Goal: Information Seeking & Learning: Learn about a topic

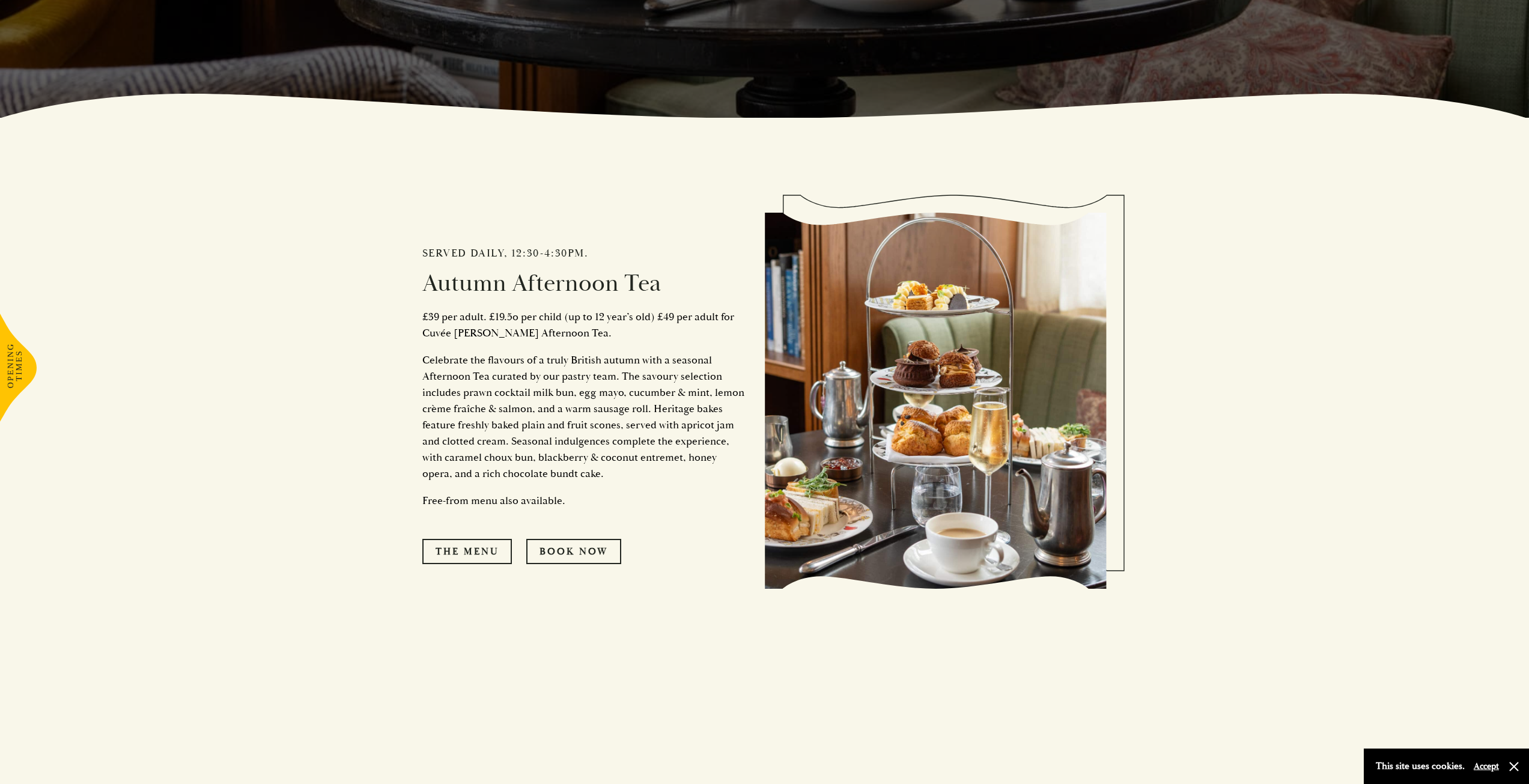
drag, startPoint x: 881, startPoint y: 258, endPoint x: 879, endPoint y: 329, distance: 71.0
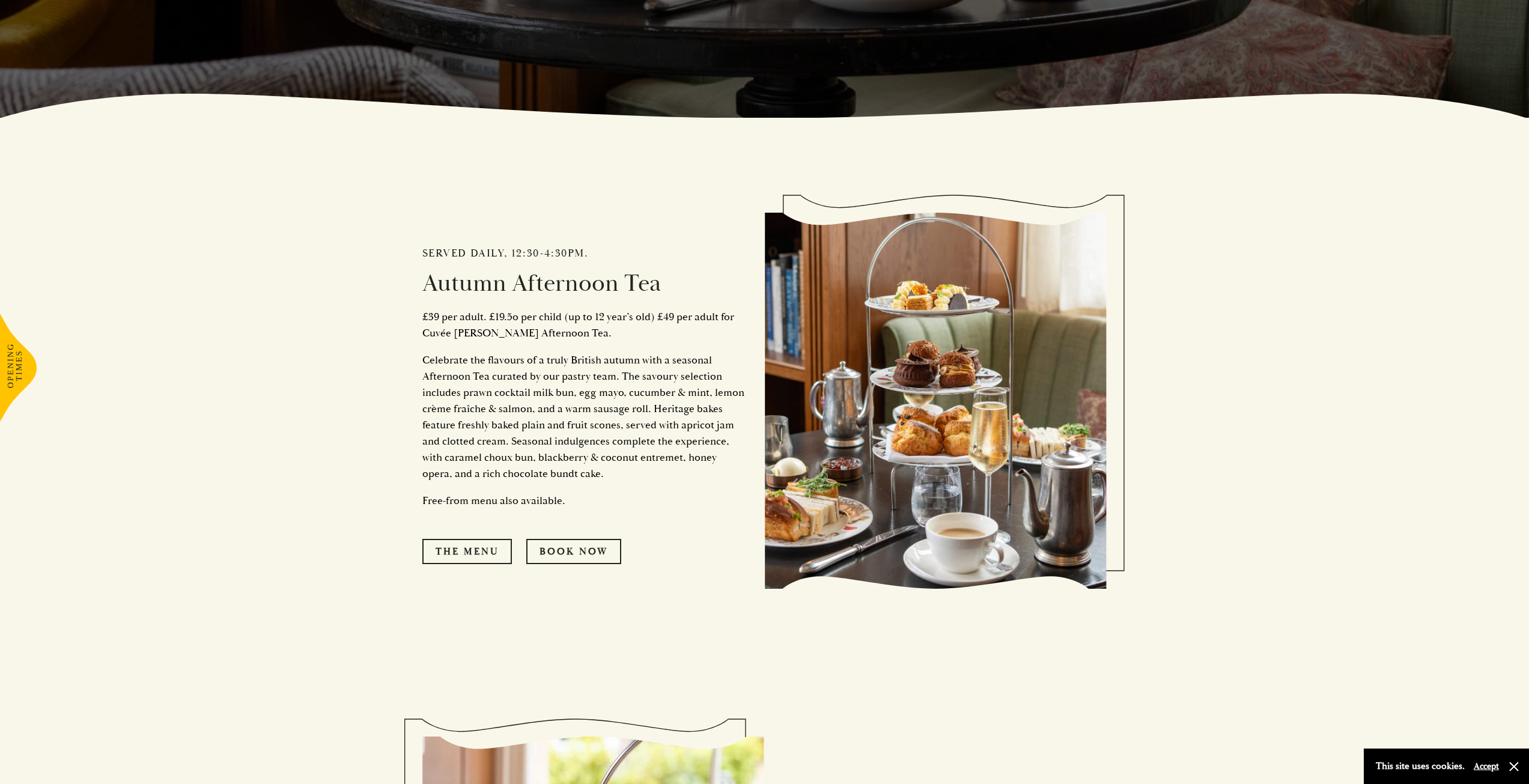
scroll to position [672, 0]
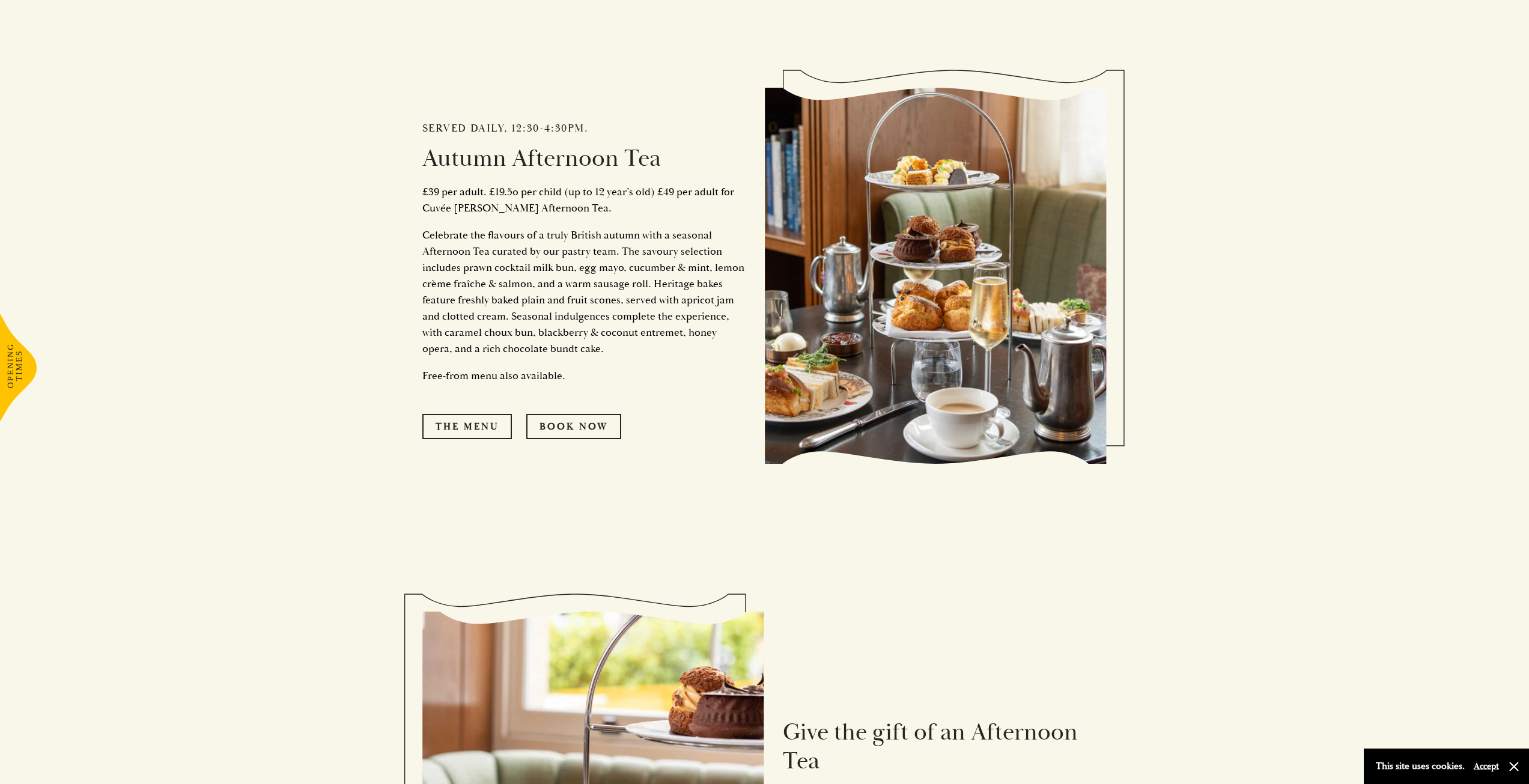
drag, startPoint x: 638, startPoint y: 295, endPoint x: 633, endPoint y: 359, distance: 64.2
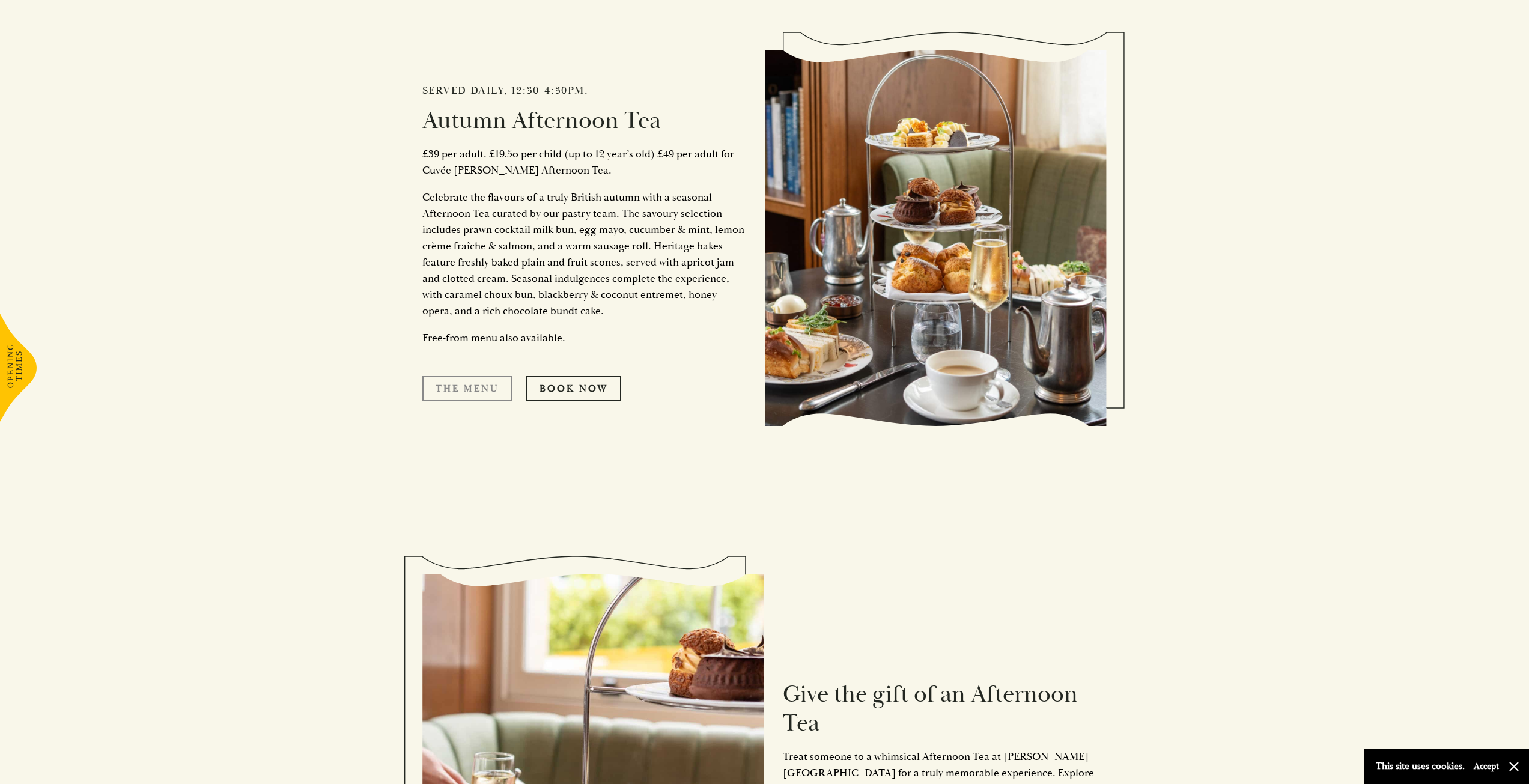
click at [472, 392] on link "The Menu" at bounding box center [467, 388] width 90 height 25
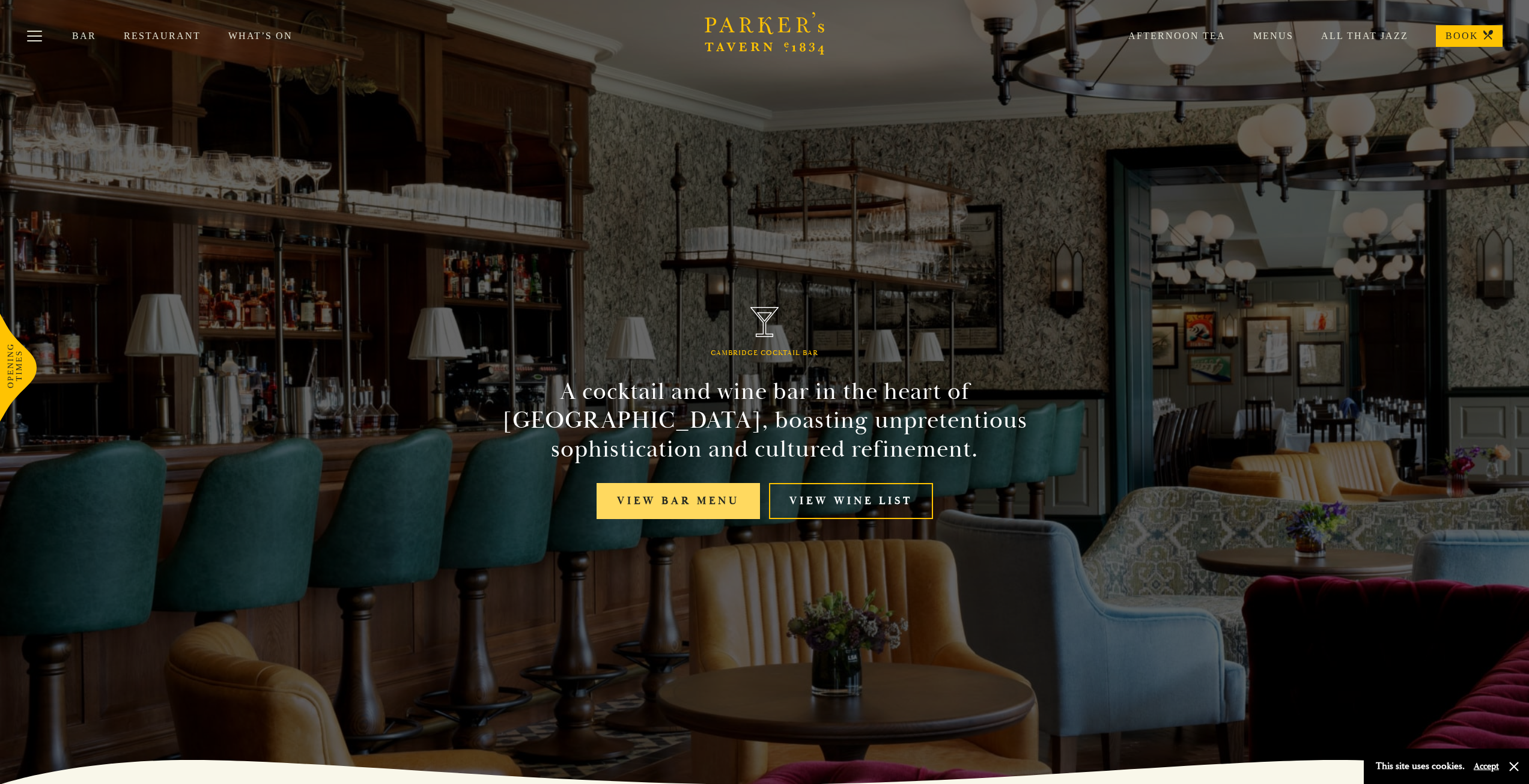
click at [722, 492] on link "View bar menu" at bounding box center [678, 502] width 164 height 37
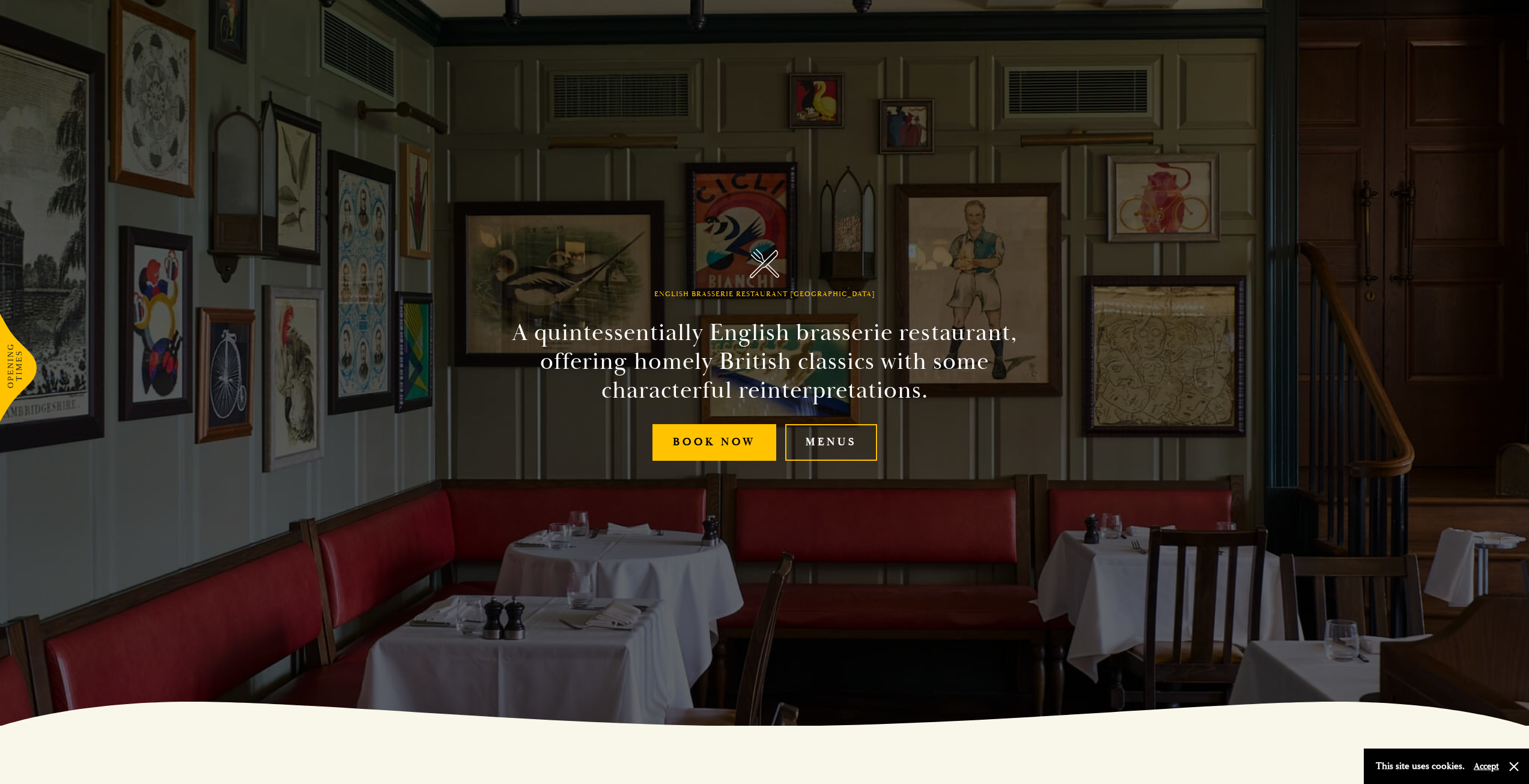
scroll to position [60, 0]
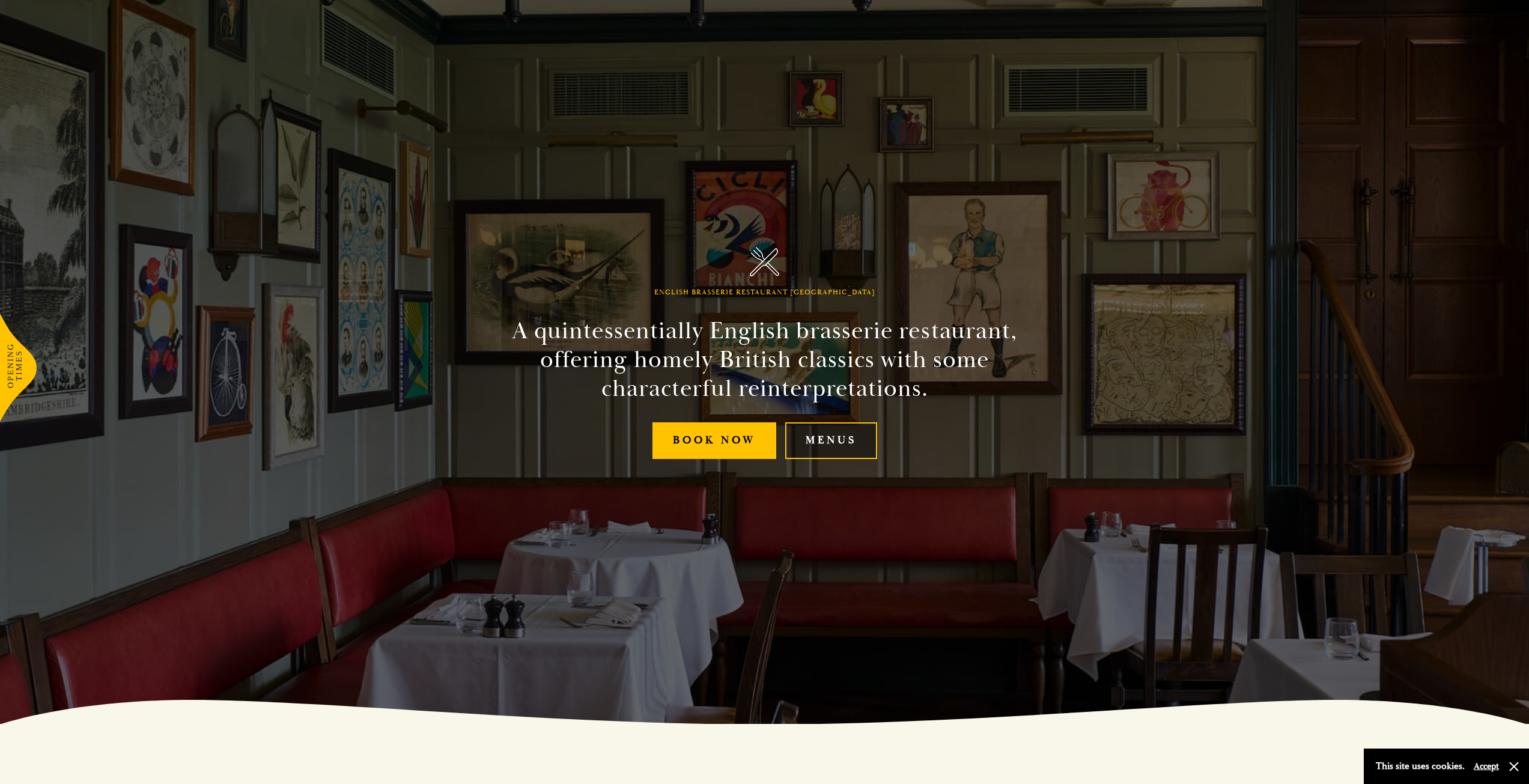
click at [824, 434] on link "Menus" at bounding box center [831, 441] width 92 height 37
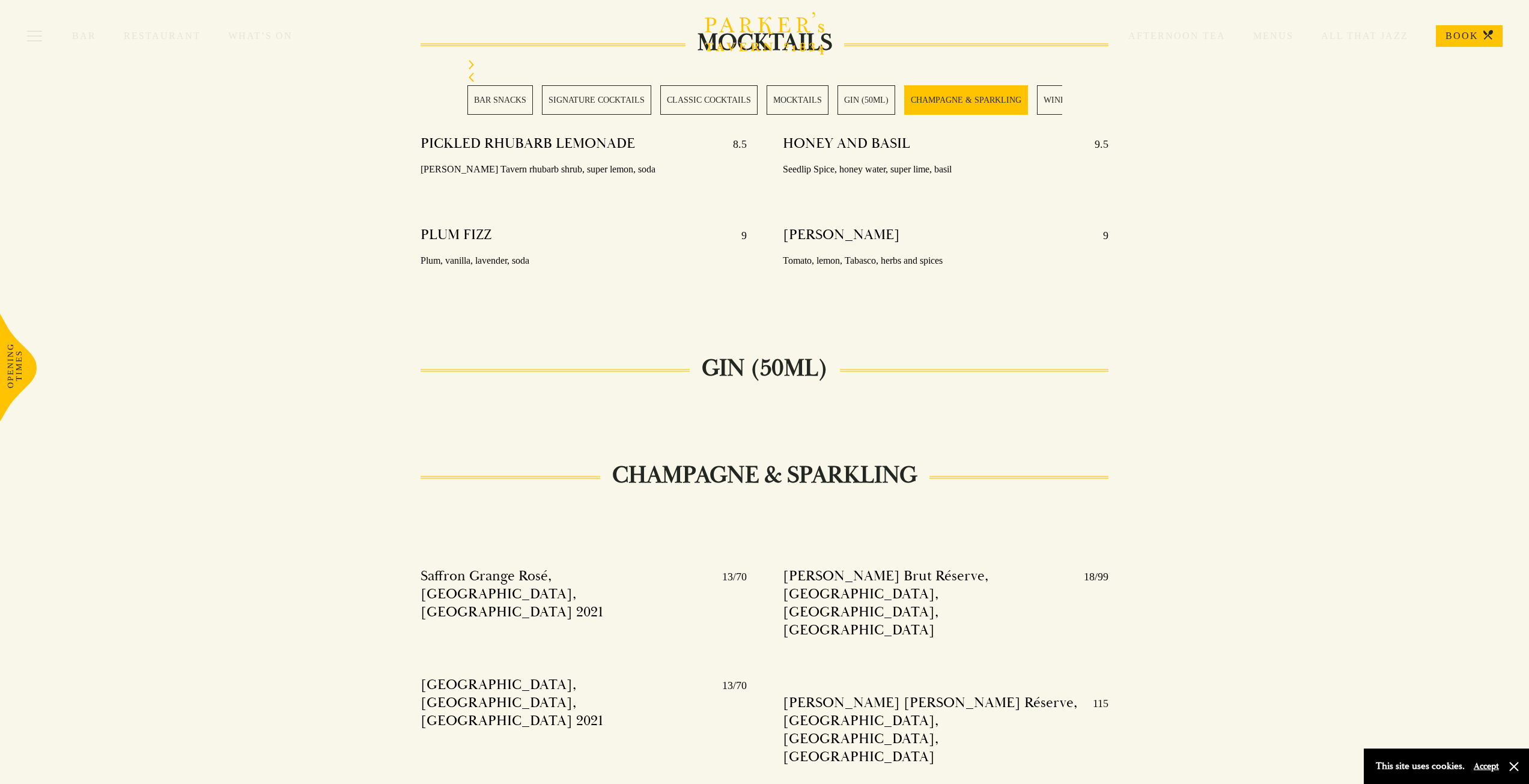
scroll to position [2211, 0]
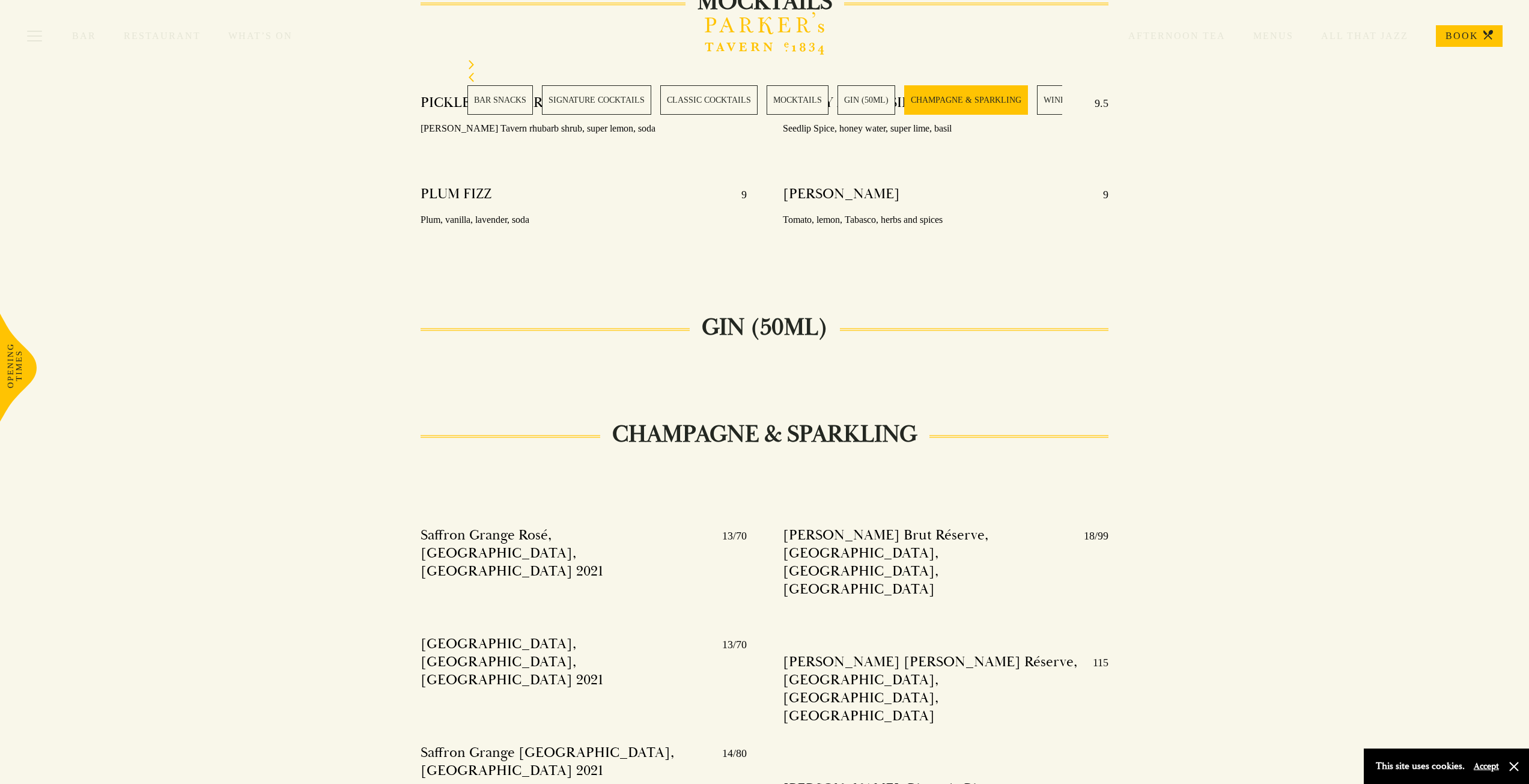
drag, startPoint x: 1074, startPoint y: 227, endPoint x: 1063, endPoint y: 267, distance: 41.5
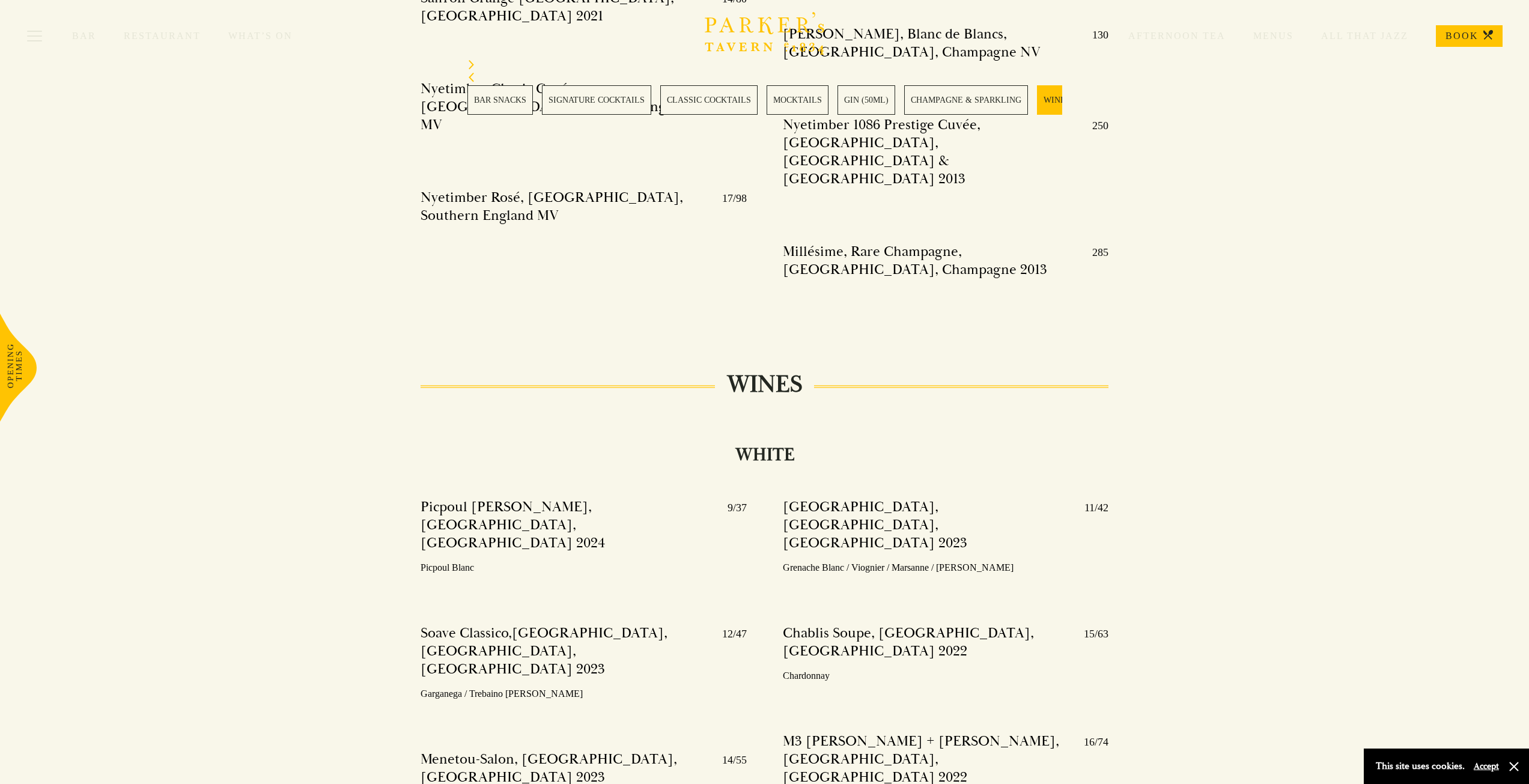
scroll to position [3045, 0]
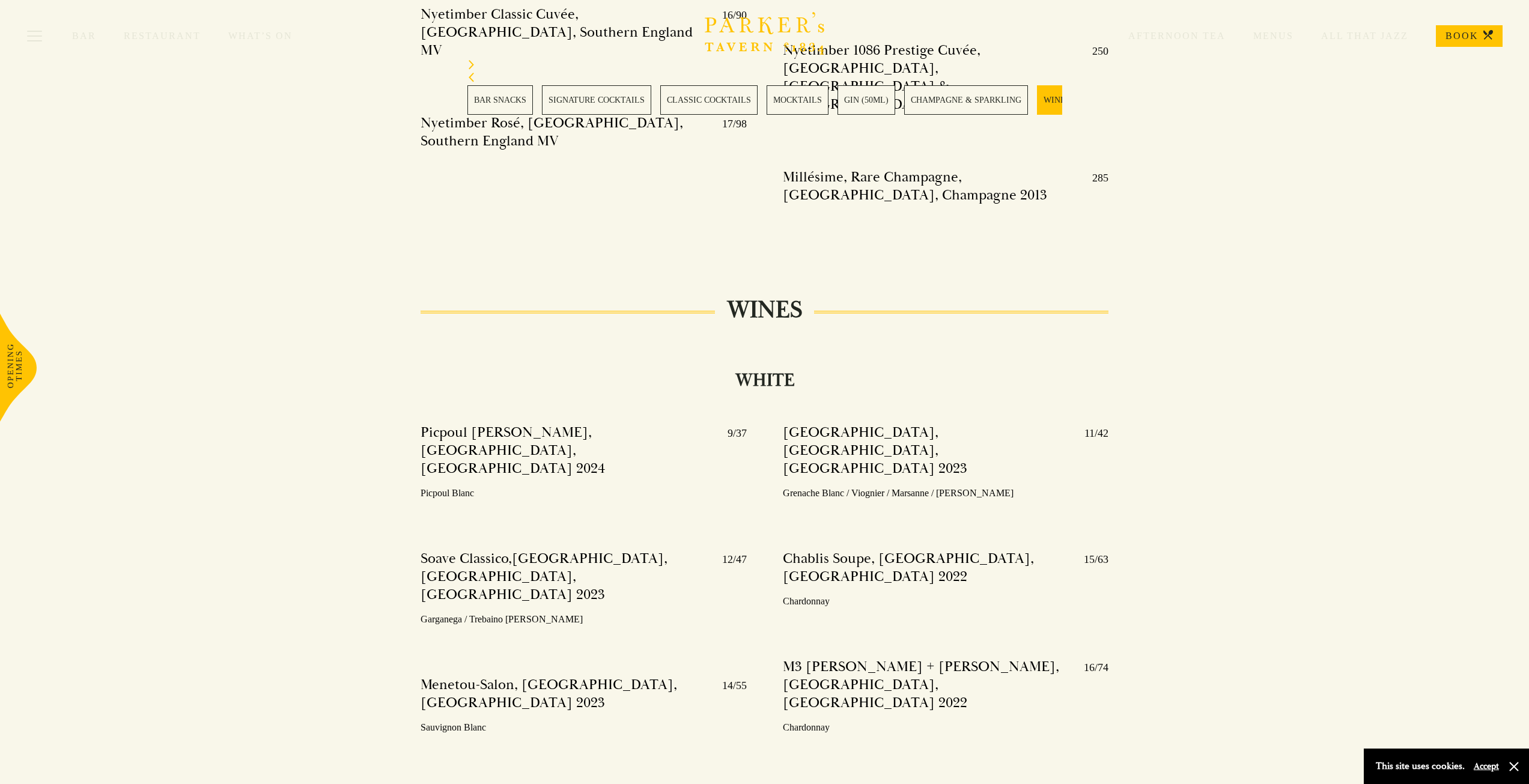
drag, startPoint x: 1032, startPoint y: 235, endPoint x: 1024, endPoint y: 298, distance: 63.5
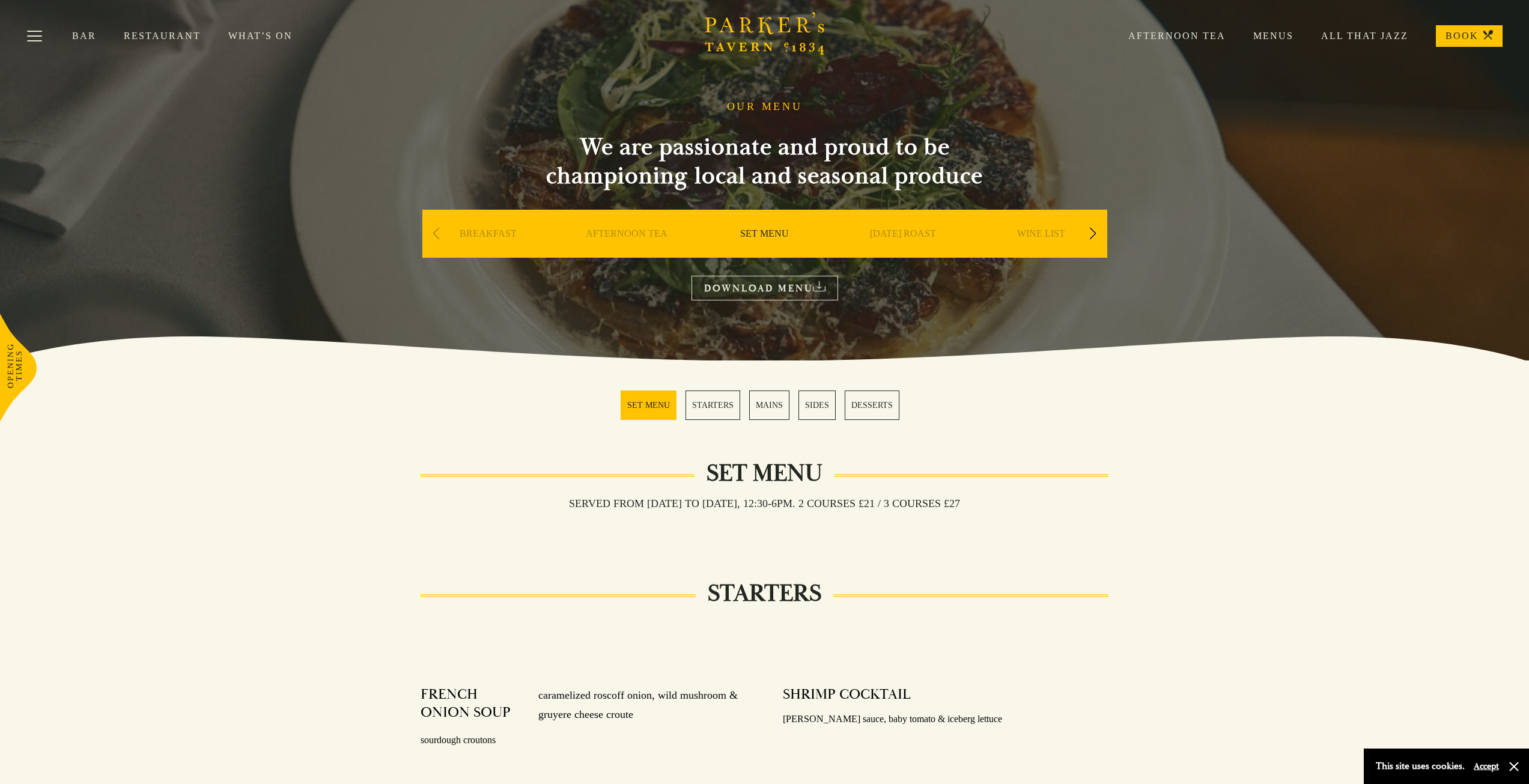
drag, startPoint x: 986, startPoint y: 232, endPoint x: 975, endPoint y: 92, distance: 140.4
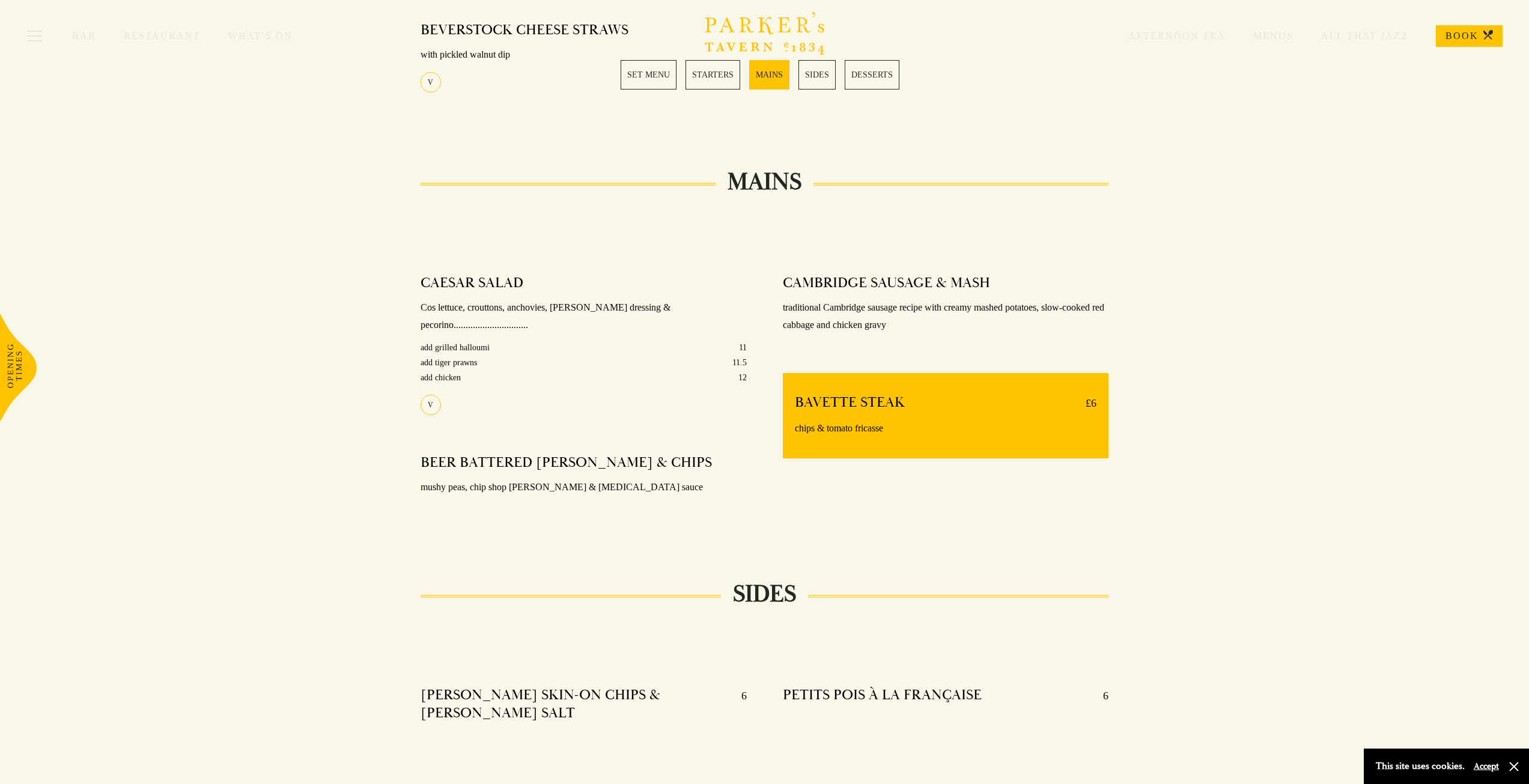
drag, startPoint x: 977, startPoint y: 310, endPoint x: 959, endPoint y: 383, distance: 75.2
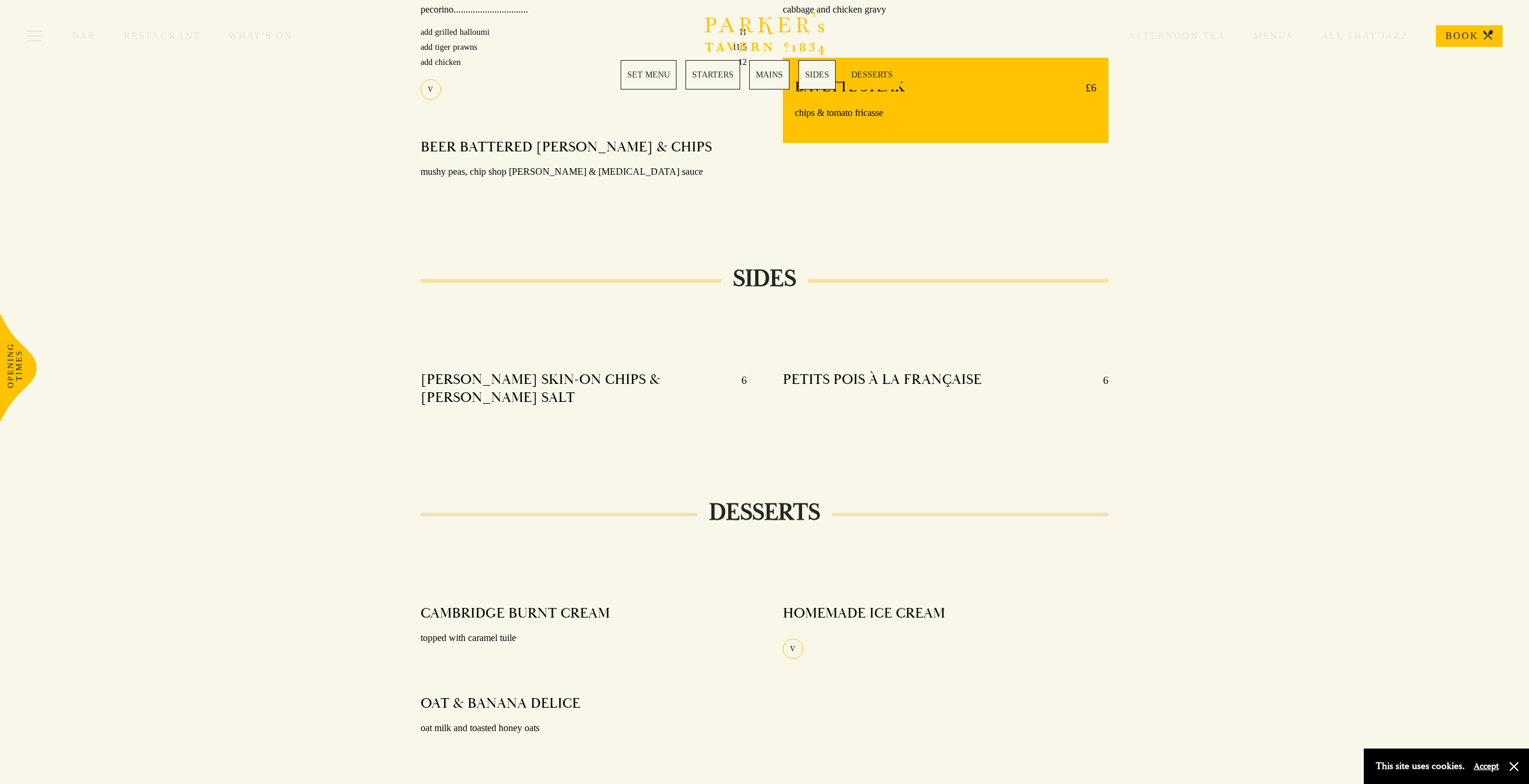
scroll to position [1162, 0]
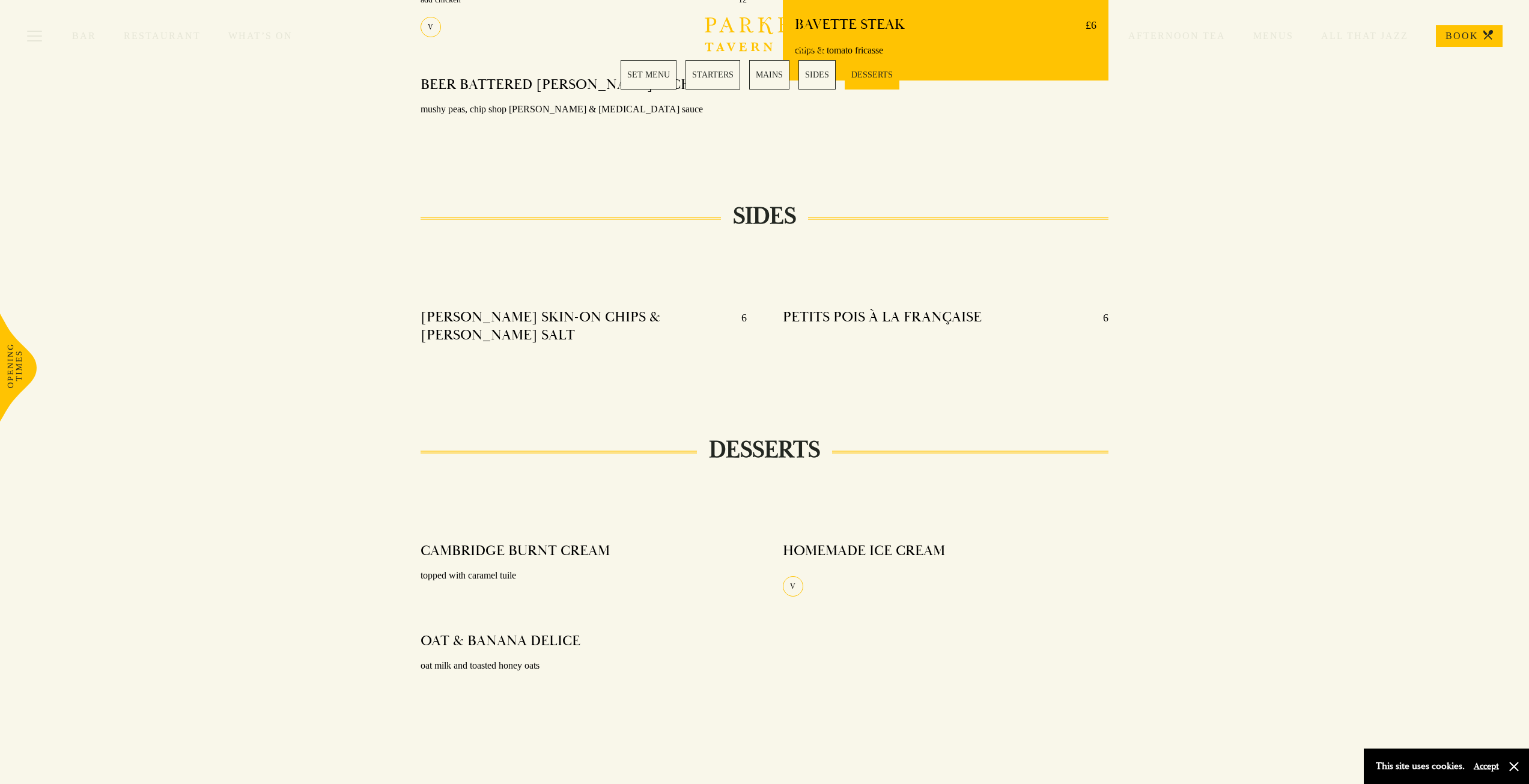
drag, startPoint x: 1020, startPoint y: 275, endPoint x: 1018, endPoint y: 335, distance: 60.0
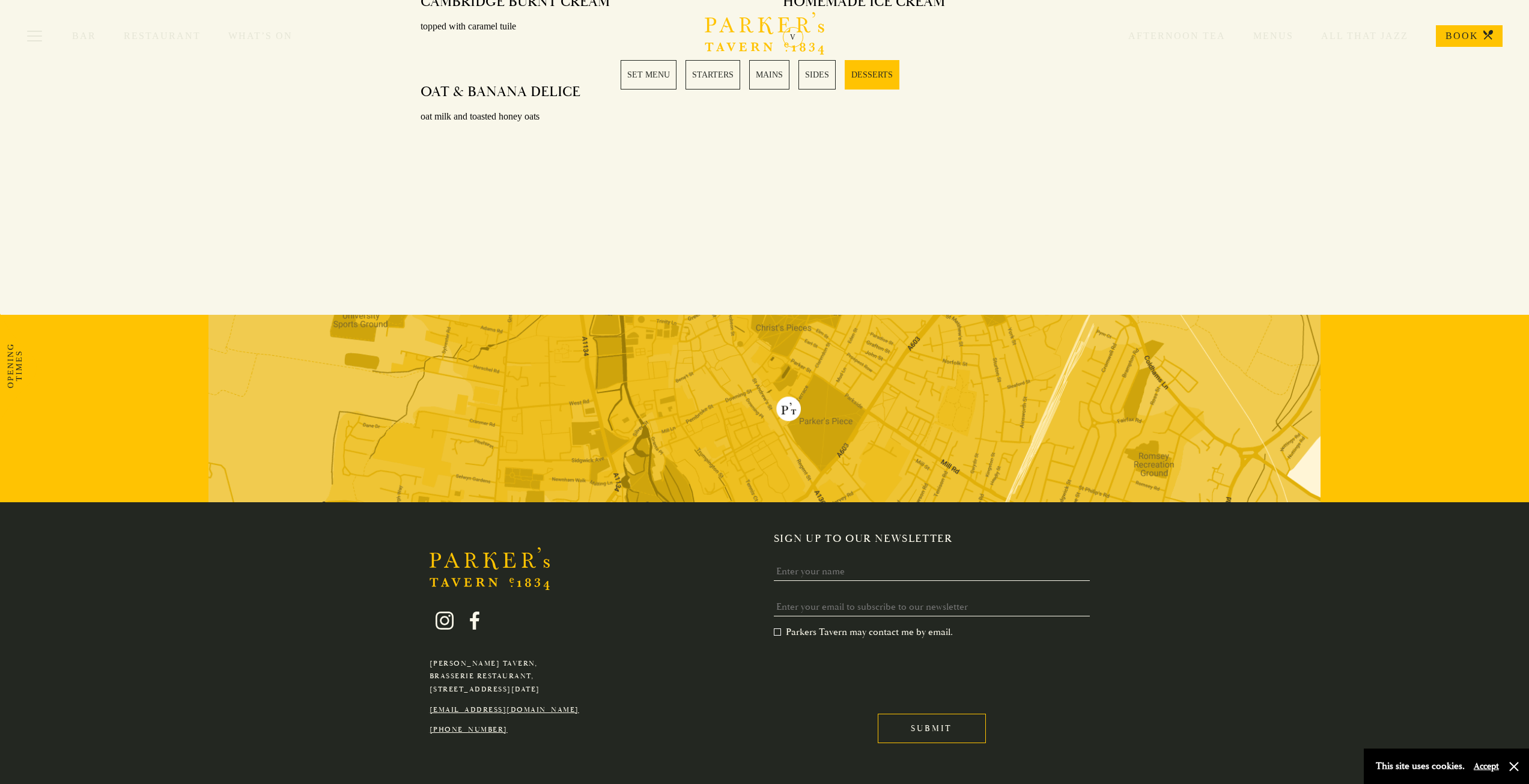
drag, startPoint x: 991, startPoint y: 242, endPoint x: 1001, endPoint y: 144, distance: 98.5
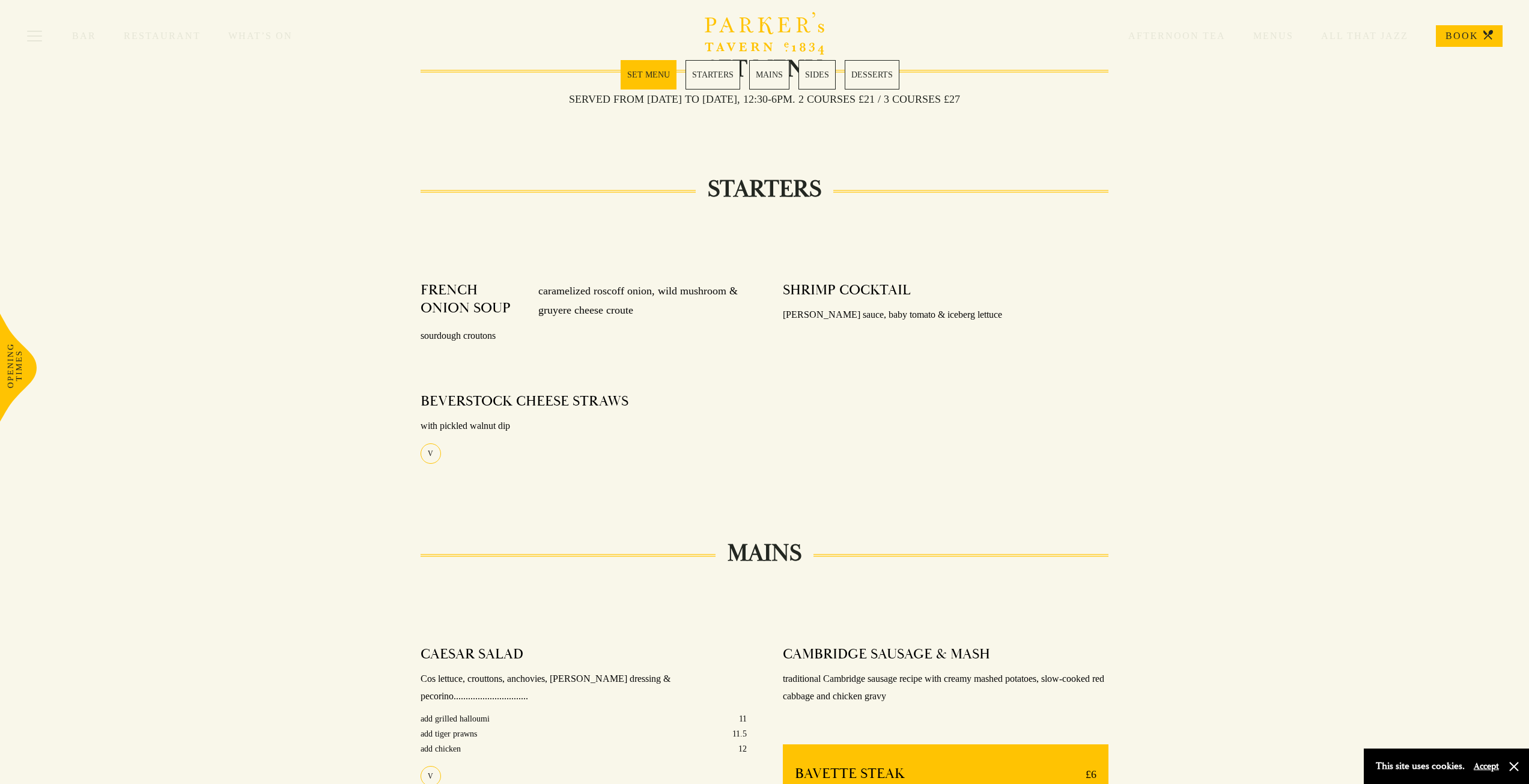
scroll to position [72, 0]
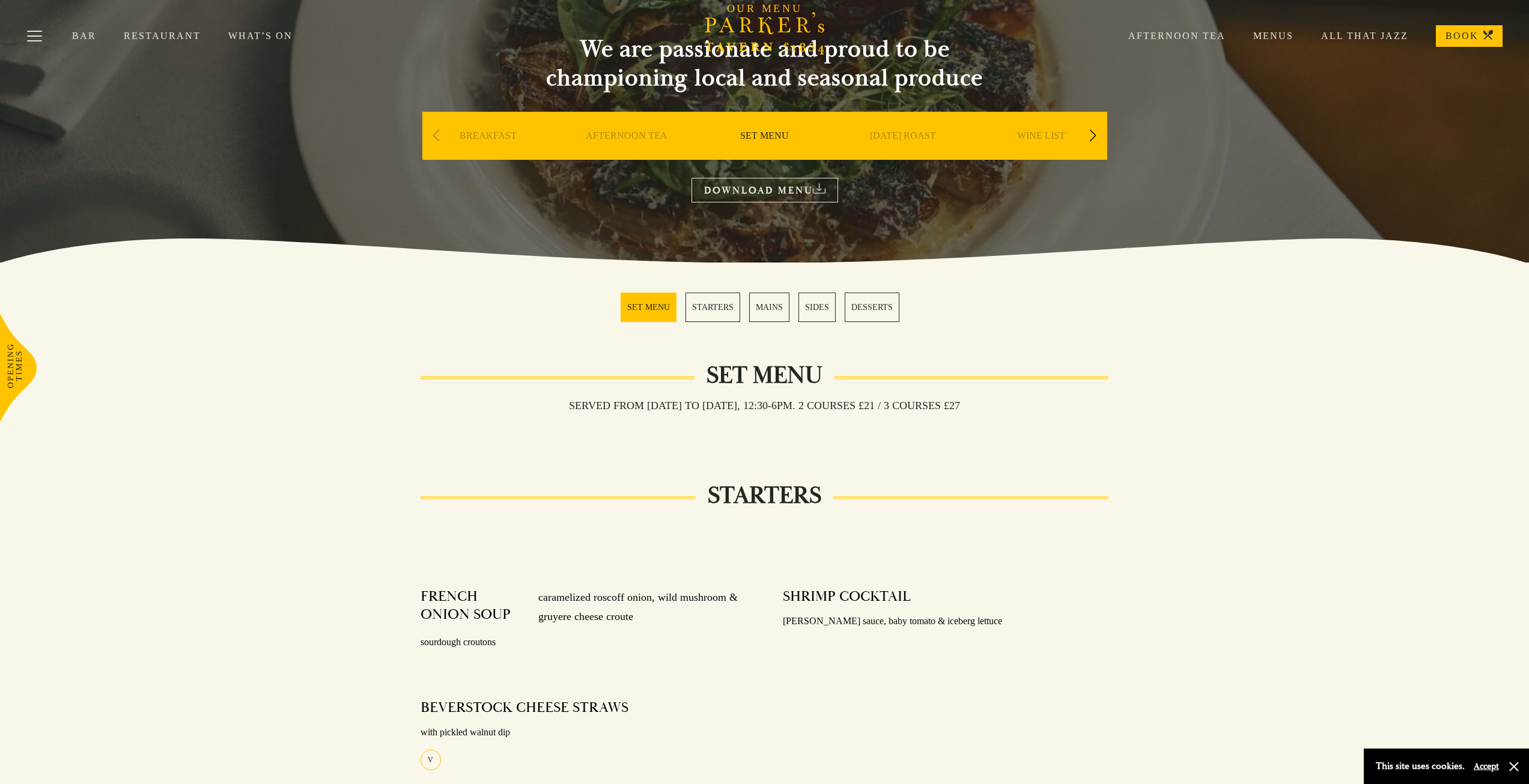
drag, startPoint x: 1001, startPoint y: 144, endPoint x: 987, endPoint y: 66, distance: 79.2
